Goal: Find specific page/section: Find specific page/section

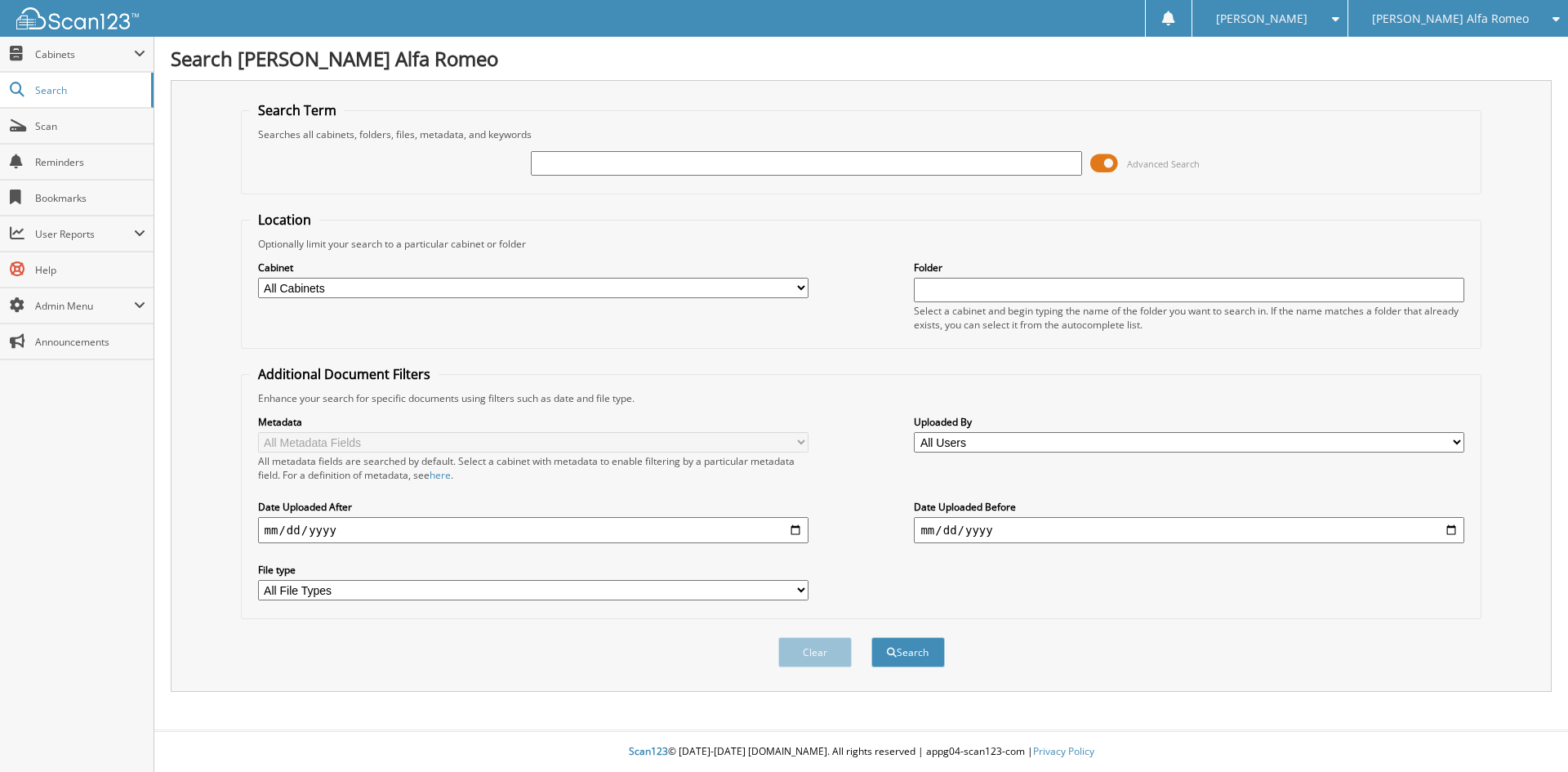
click at [577, 165] on input "text" at bounding box center [806, 163] width 551 height 25
type input "17762"
click at [871, 637] on button "Search" at bounding box center [907, 653] width 74 height 31
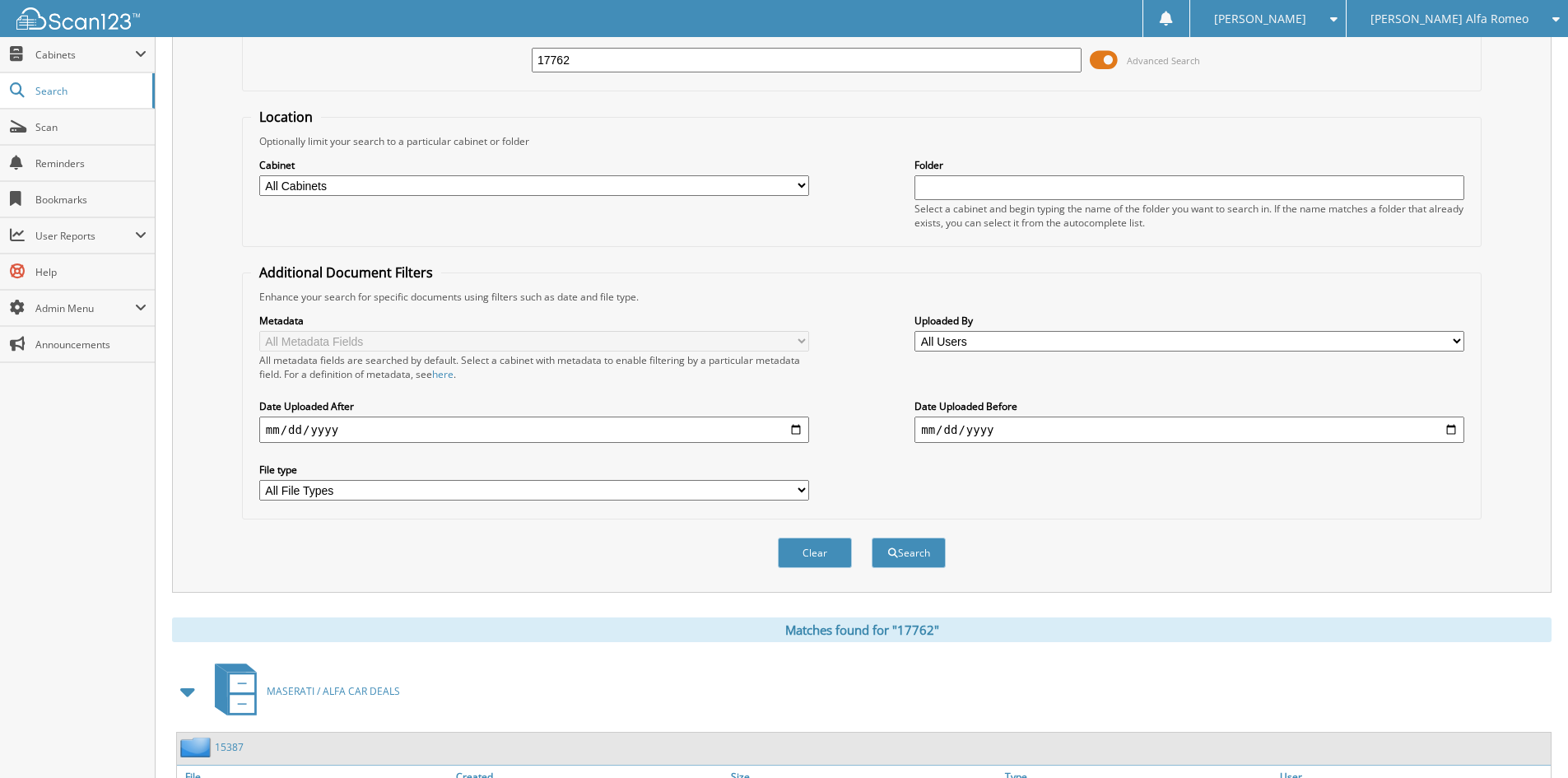
scroll to position [494, 0]
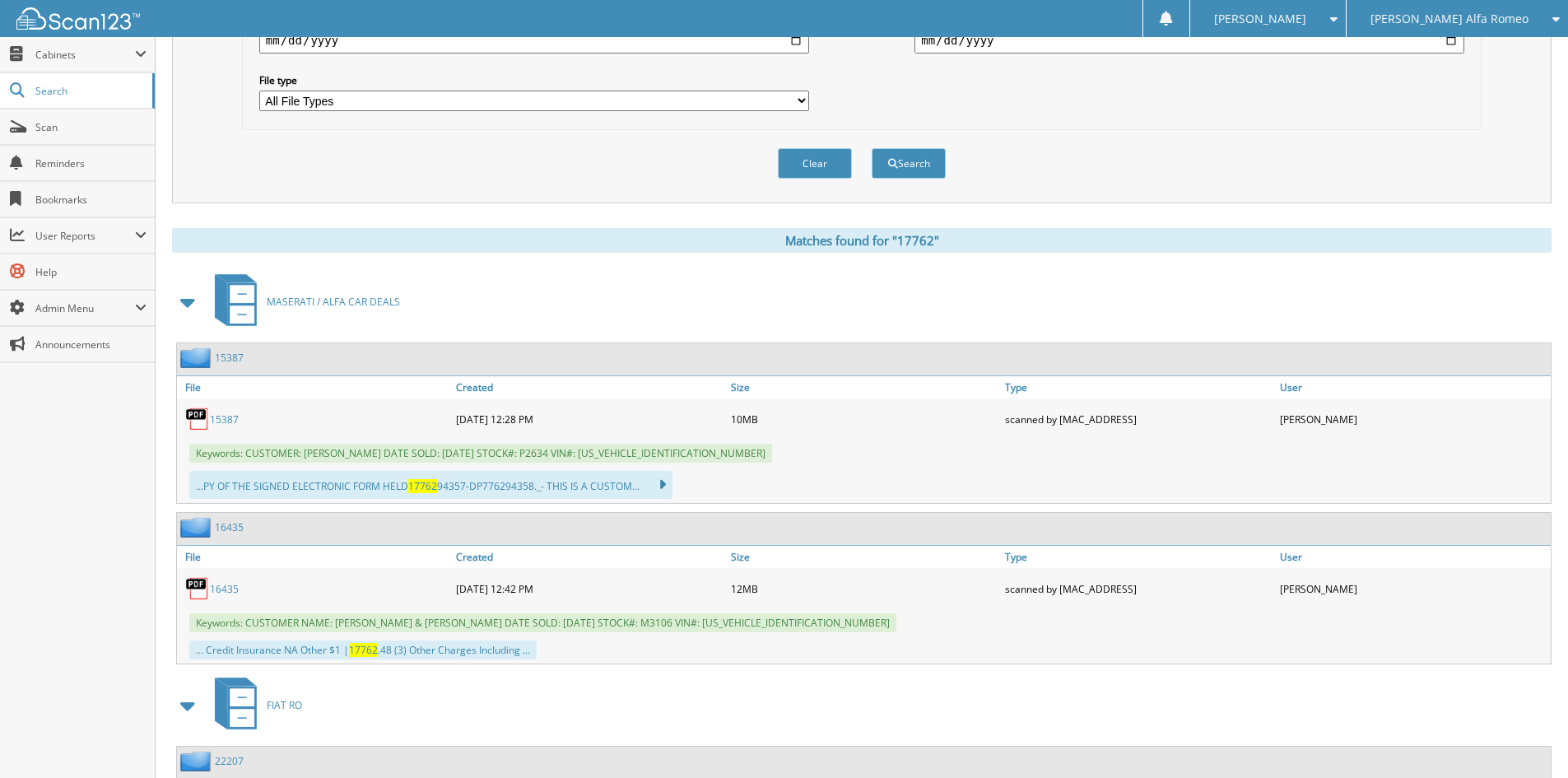
click at [190, 295] on span at bounding box center [188, 301] width 23 height 30
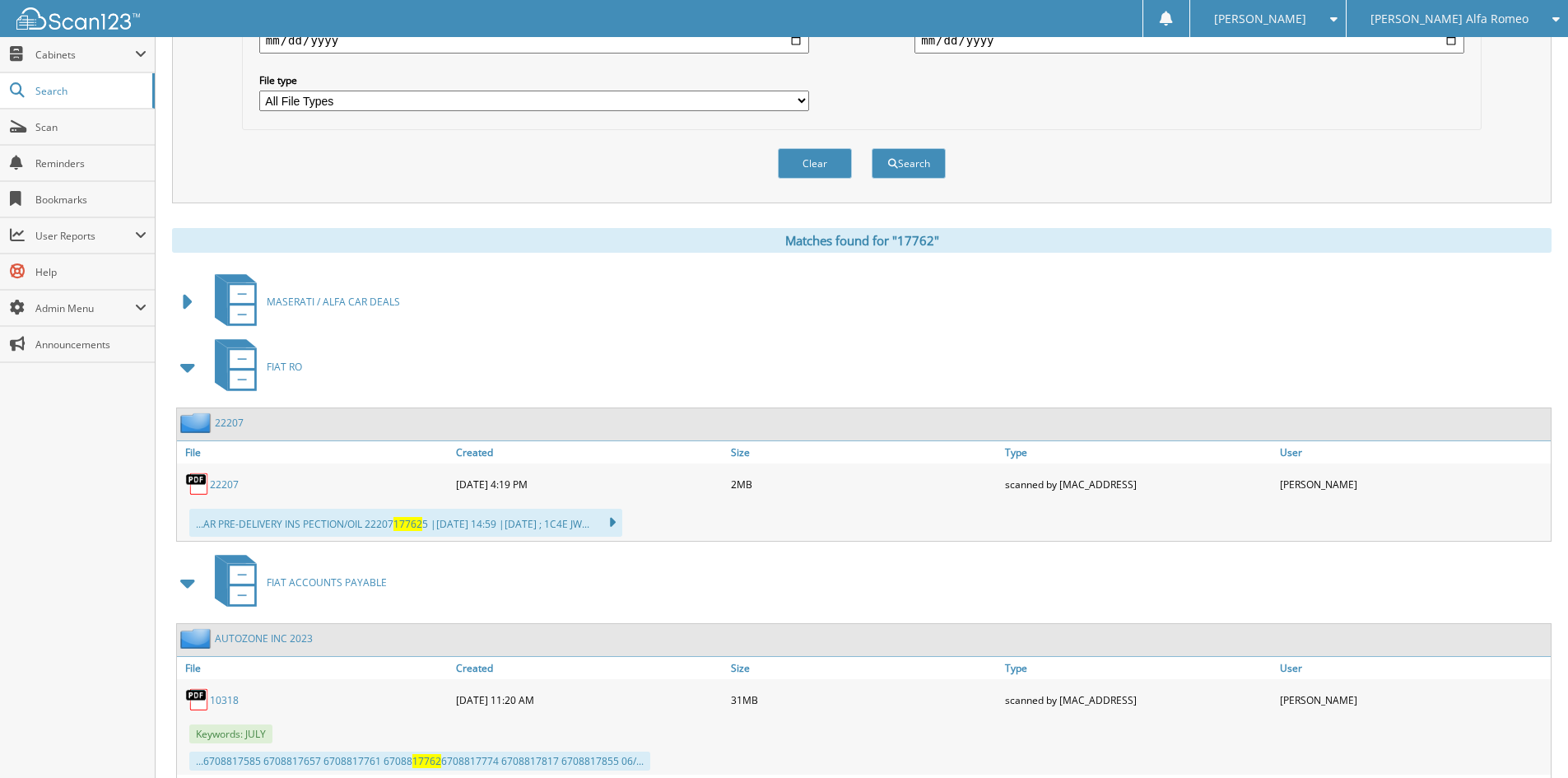
click at [195, 360] on span at bounding box center [188, 367] width 23 height 30
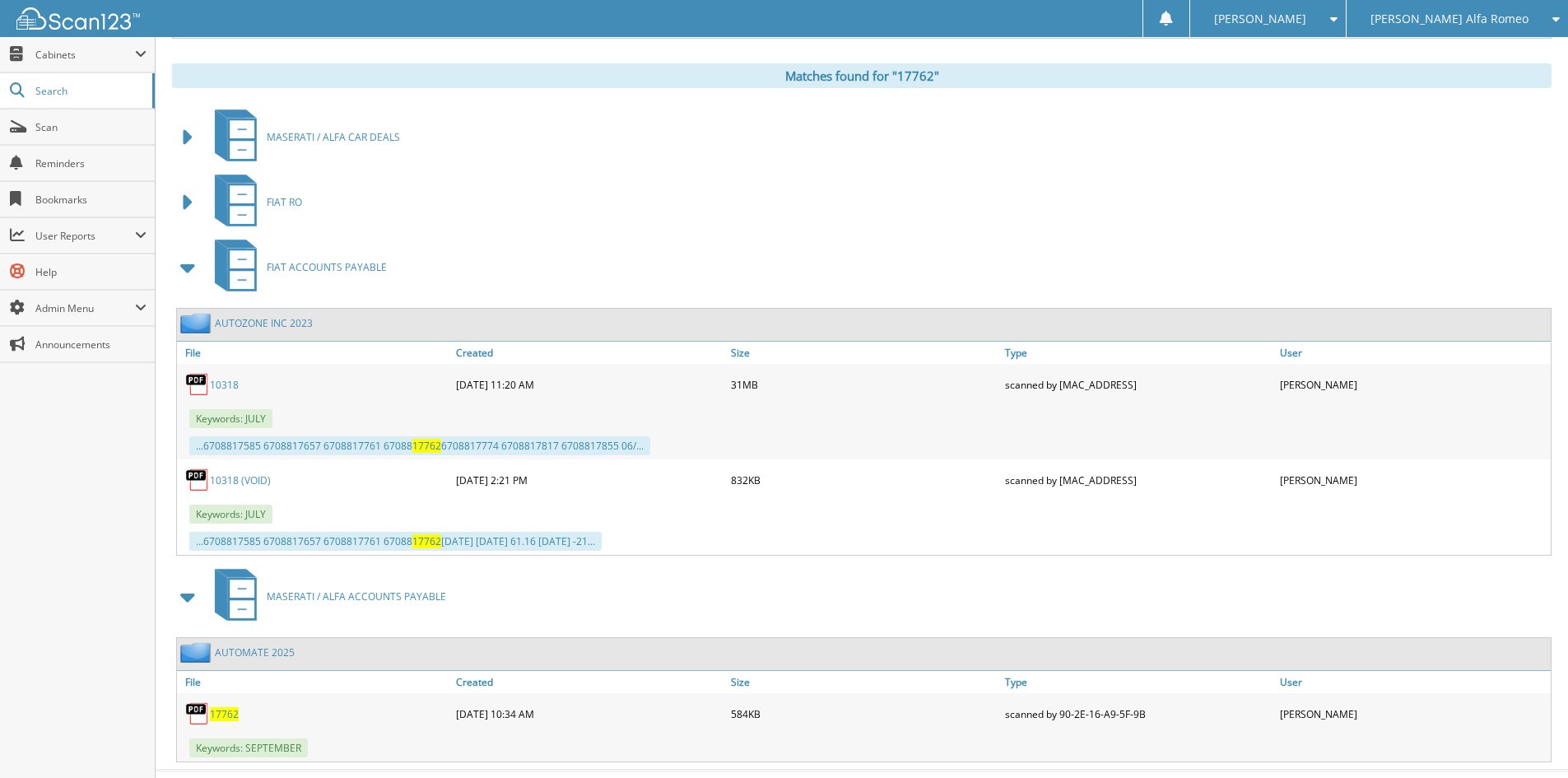
scroll to position [693, 0]
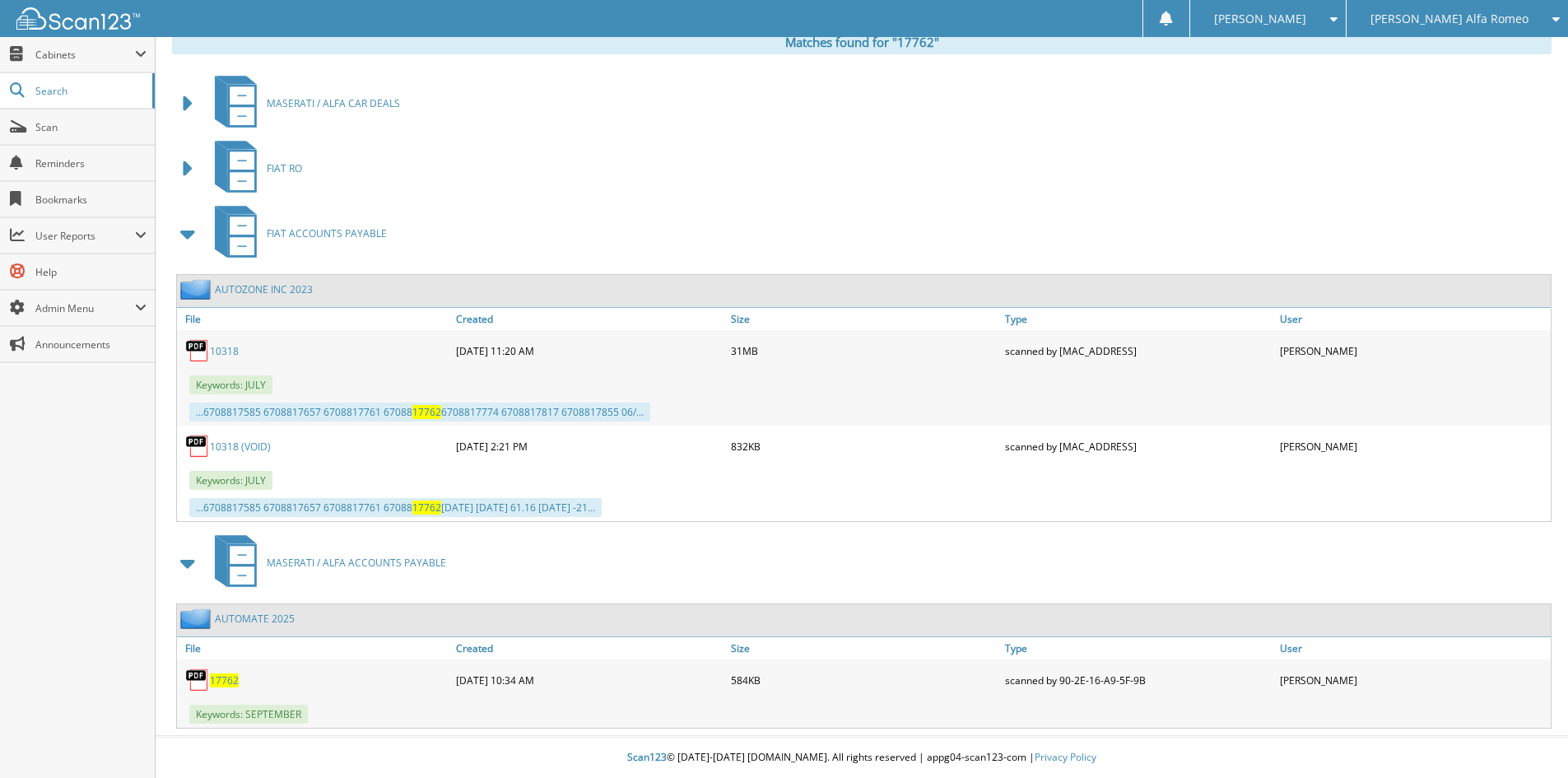
click at [226, 681] on span "17762" at bounding box center [225, 680] width 29 height 14
click at [67, 57] on span "Cabinets" at bounding box center [85, 55] width 100 height 14
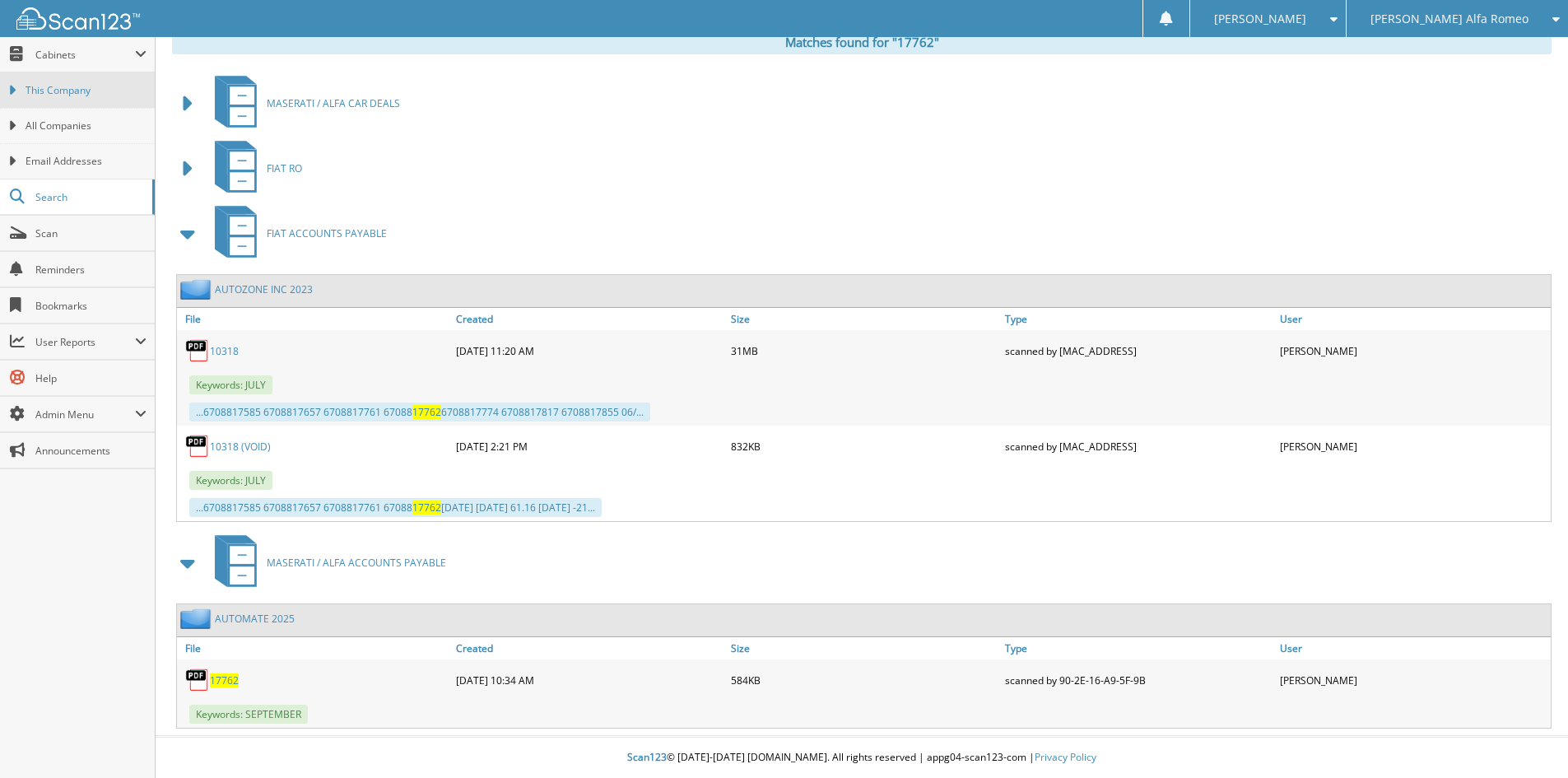
click at [68, 79] on link "This Company" at bounding box center [77, 90] width 155 height 35
